Goal: Transaction & Acquisition: Book appointment/travel/reservation

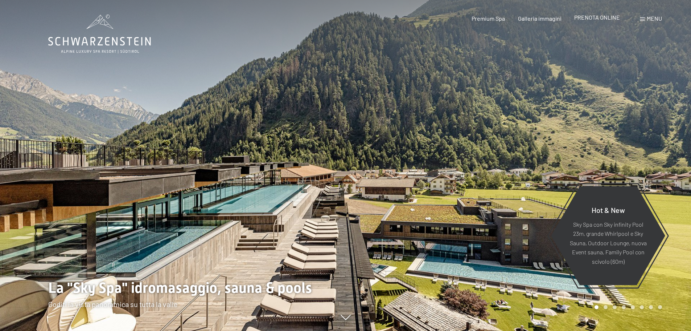
click at [612, 20] on span "PRENOTA ONLINE" at bounding box center [597, 17] width 46 height 7
click at [585, 19] on span "PRENOTA ONLINE" at bounding box center [597, 17] width 46 height 7
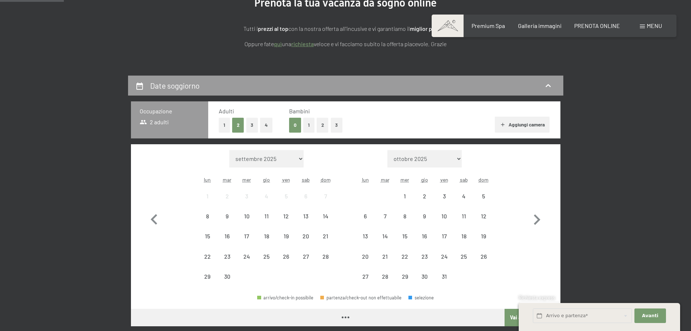
scroll to position [145, 0]
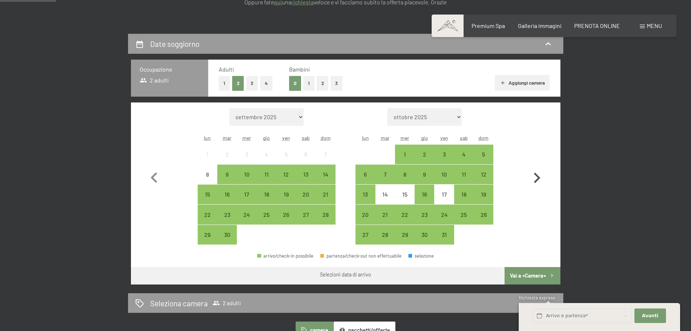
click at [541, 176] on icon "button" at bounding box center [537, 177] width 21 height 21
select select "[DATE]"
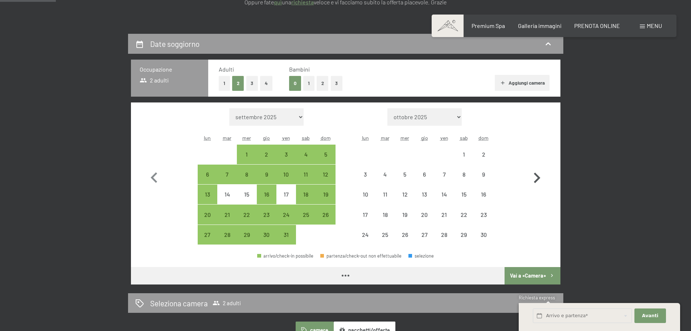
click at [541, 176] on icon "button" at bounding box center [537, 177] width 21 height 21
select select "[DATE]"
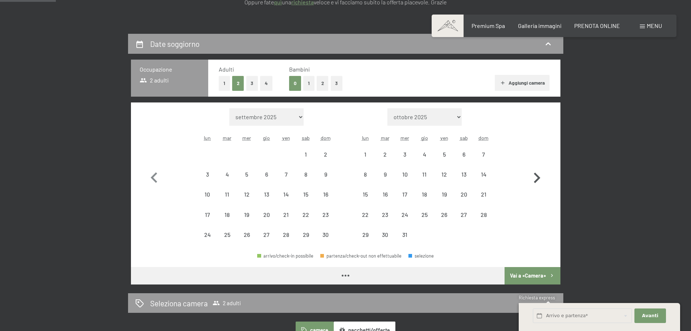
select select "[DATE]"
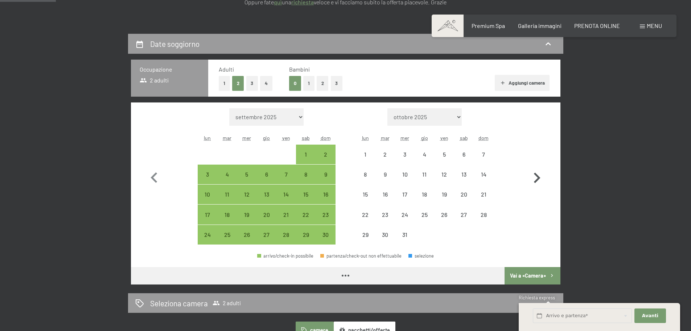
click at [541, 176] on icon "button" at bounding box center [537, 177] width 21 height 21
select select "[DATE]"
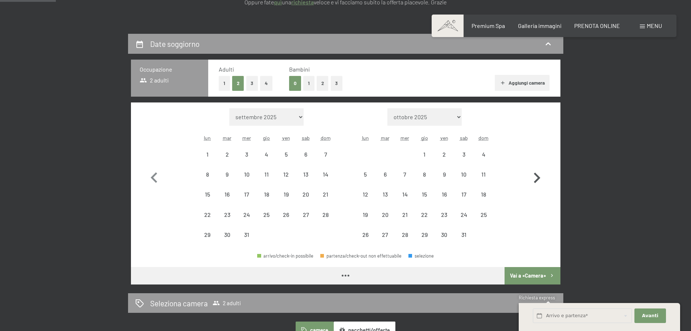
select select "[DATE]"
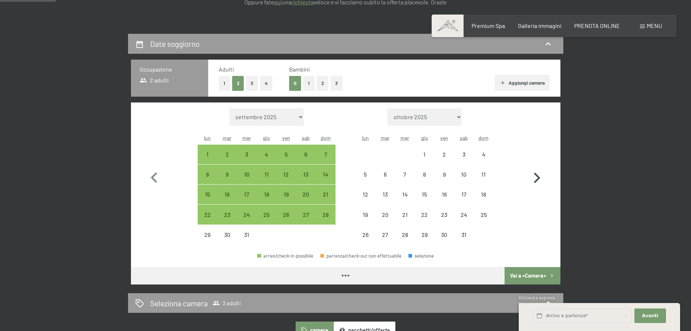
select select "[DATE]"
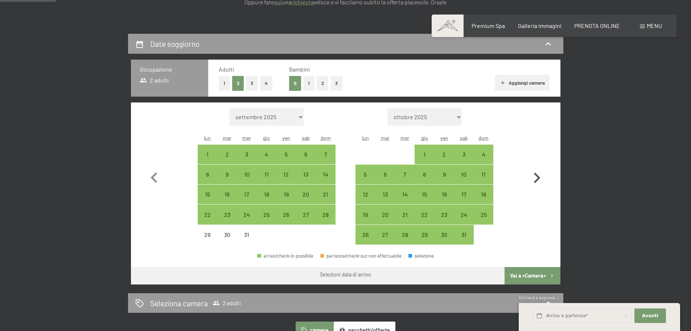
click at [541, 176] on icon "button" at bounding box center [537, 177] width 21 height 21
select select "[DATE]"
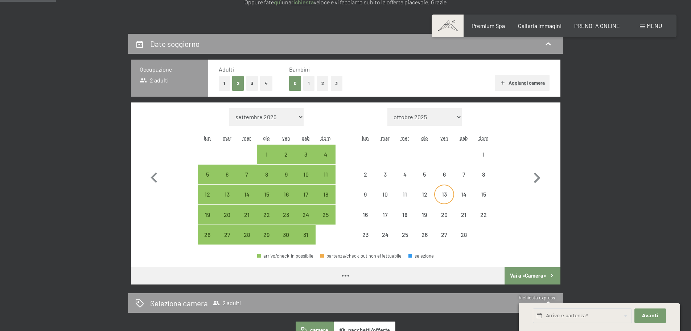
select select "[DATE]"
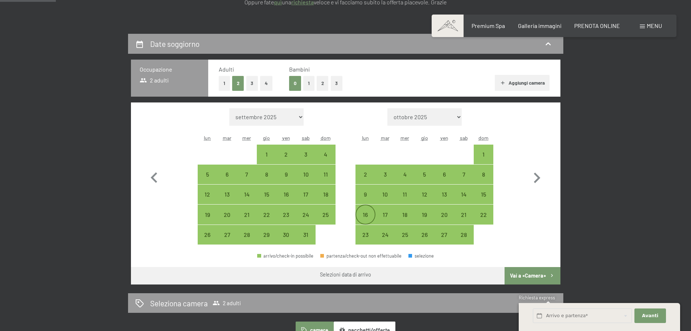
click at [368, 213] on div "16" at bounding box center [365, 221] width 18 height 18
select select "[DATE]"
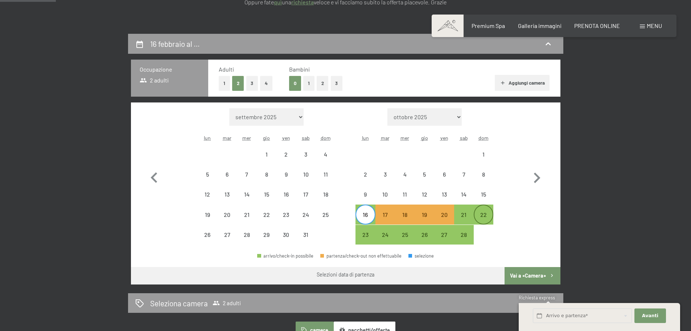
click at [486, 214] on div "22" at bounding box center [484, 221] width 18 height 18
select select "[DATE]"
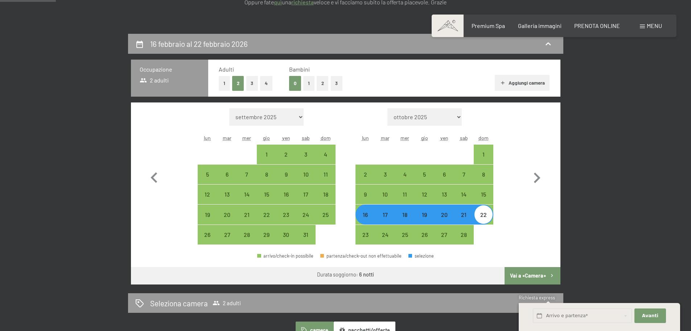
click at [525, 275] on button "Vai a «Camera»" at bounding box center [533, 275] width 56 height 17
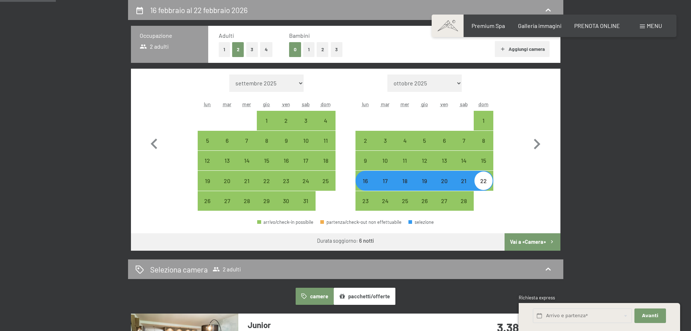
select select "[DATE]"
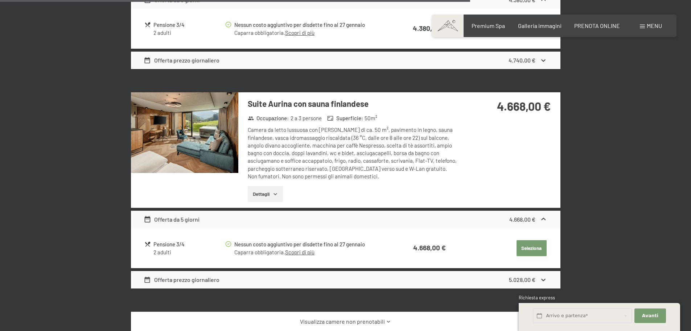
scroll to position [1270, 0]
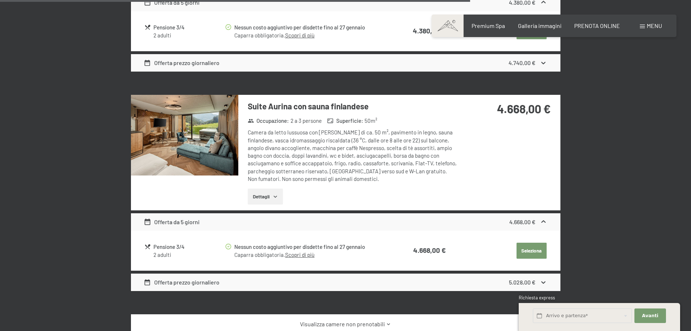
click at [540, 278] on icon at bounding box center [544, 282] width 8 height 8
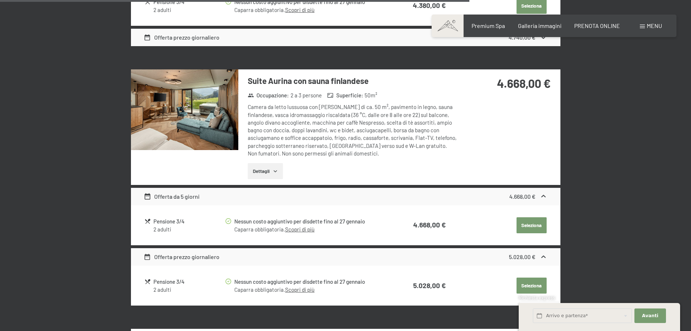
scroll to position [1307, 0]
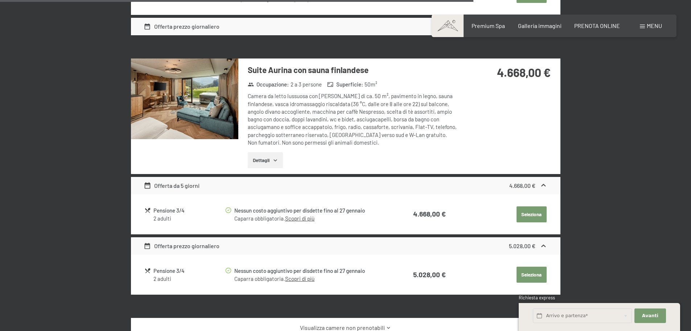
drag, startPoint x: 524, startPoint y: 202, endPoint x: 520, endPoint y: 212, distance: 10.4
click at [522, 260] on section "Suite Aurina con sauna finlandese Occupazione : 2 a 3 persone Superficie : 50 m…" at bounding box center [346, 176] width 430 height 236
click at [524, 206] on button "Seleziona" at bounding box center [532, 214] width 30 height 16
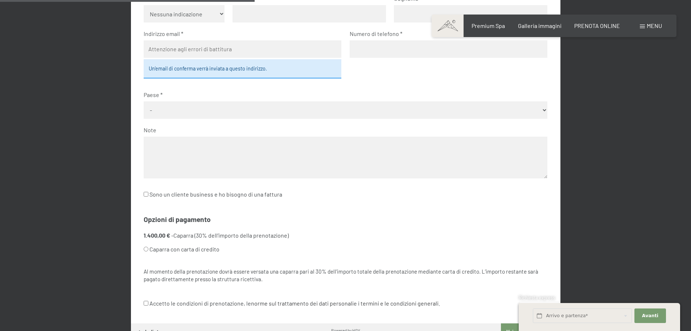
scroll to position [397, 0]
